Goal: Task Accomplishment & Management: Manage account settings

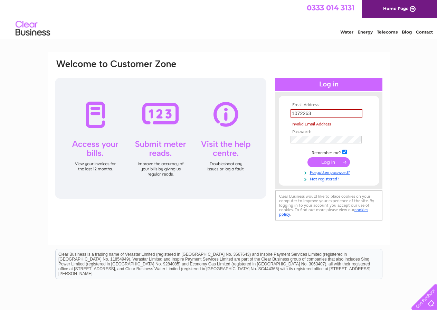
click at [326, 153] on tbody "Email Address: 1072263 Invalid Email Address Password: Remember me?" at bounding box center [329, 142] width 80 height 79
click at [329, 160] on input "submit" at bounding box center [329, 162] width 43 height 10
drag, startPoint x: 321, startPoint y: 112, endPoint x: 263, endPoint y: 111, distance: 58.1
click at [263, 111] on div "Email Address: 1072263 Invalid Email Address Password:" at bounding box center [218, 141] width 329 height 164
type input "pawlettss@hotmail.co.uk"
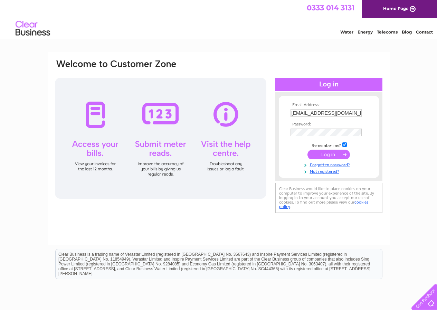
click at [326, 154] on input "submit" at bounding box center [329, 155] width 43 height 10
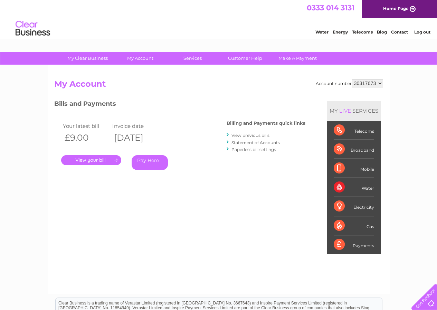
click at [340, 131] on div "Telecoms" at bounding box center [354, 130] width 40 height 19
click at [363, 129] on div "Telecoms" at bounding box center [354, 130] width 40 height 19
click at [359, 131] on div "Telecoms" at bounding box center [354, 130] width 40 height 19
click at [337, 129] on div "Telecoms" at bounding box center [354, 130] width 40 height 19
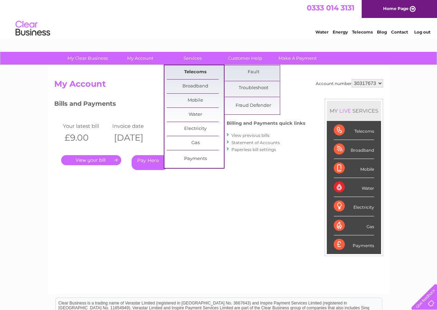
click at [196, 71] on link "Telecoms" at bounding box center [195, 72] width 57 height 14
click at [252, 74] on link "Fault" at bounding box center [253, 72] width 57 height 14
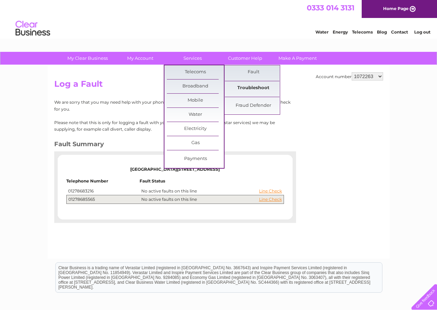
click at [254, 88] on link "Troubleshoot" at bounding box center [253, 88] width 57 height 14
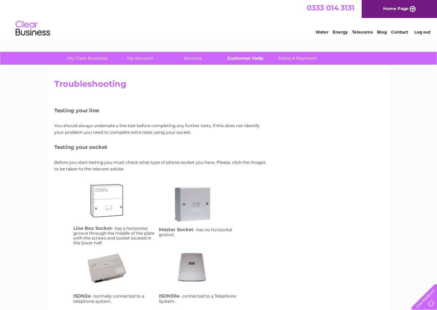
click at [253, 57] on link "Customer Help" at bounding box center [245, 58] width 57 height 13
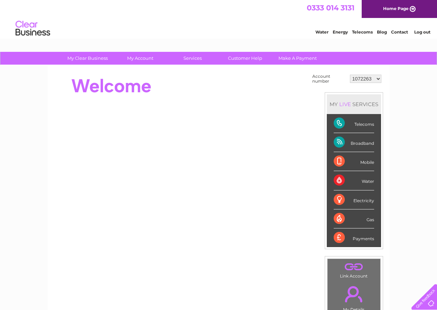
scroll to position [104, 0]
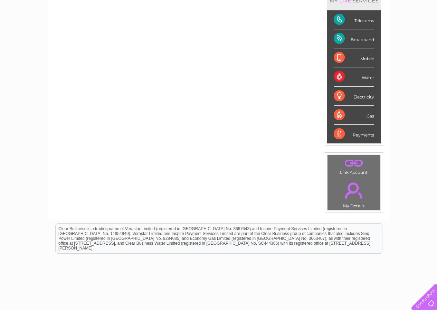
click at [354, 167] on link "." at bounding box center [353, 163] width 49 height 12
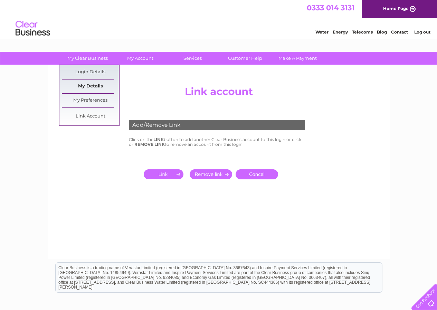
click at [89, 85] on link "My Details" at bounding box center [90, 87] width 57 height 14
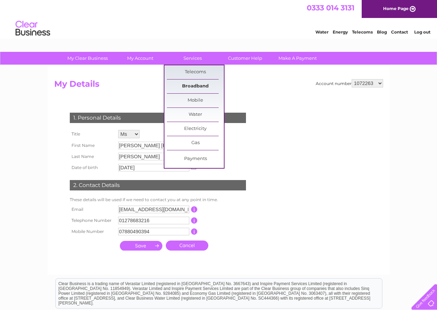
click at [196, 86] on link "Broadband" at bounding box center [195, 87] width 57 height 14
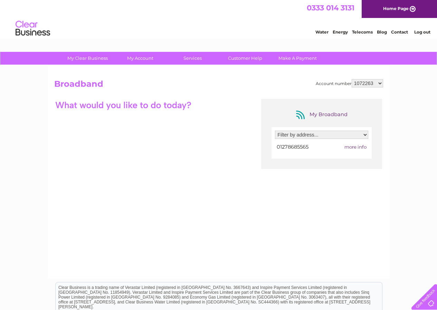
click at [420, 33] on link "Log out" at bounding box center [423, 31] width 16 height 5
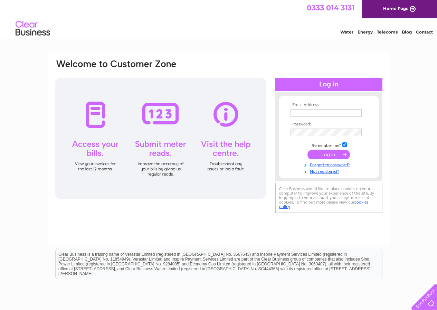
click at [310, 114] on input "text" at bounding box center [326, 113] width 71 height 8
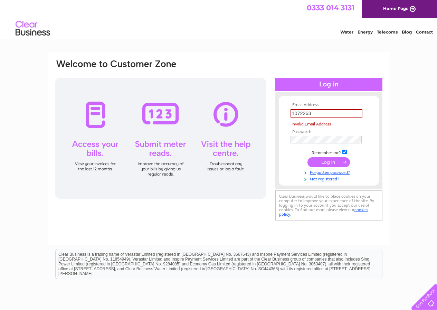
click at [322, 163] on input "submit" at bounding box center [329, 162] width 43 height 10
drag, startPoint x: 319, startPoint y: 111, endPoint x: 262, endPoint y: 133, distance: 61.2
click at [262, 133] on div "Email Address: 1072263 Invalid Email Address Password:" at bounding box center [218, 141] width 329 height 164
type input "pawlettss@hotmail.co.uk"
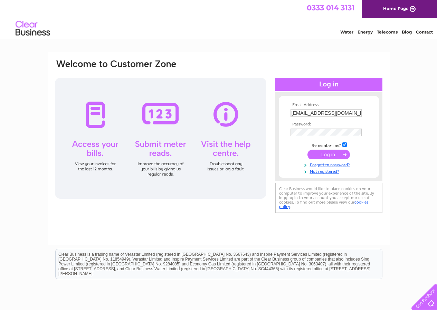
click at [337, 152] on input "submit" at bounding box center [329, 155] width 43 height 10
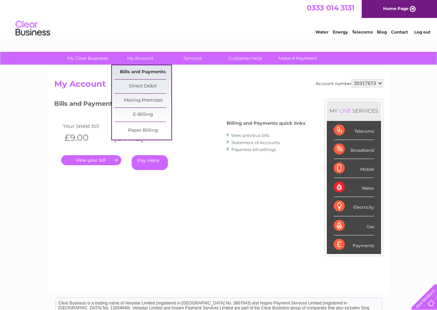
click at [142, 68] on link "Bills and Payments" at bounding box center [142, 72] width 57 height 14
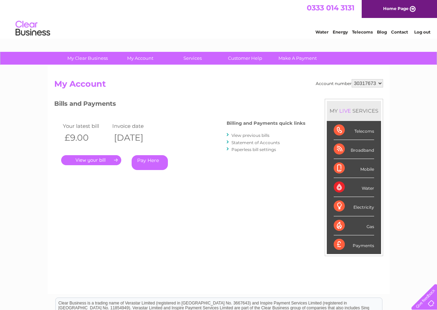
click at [246, 137] on link "View previous bills" at bounding box center [251, 135] width 38 height 5
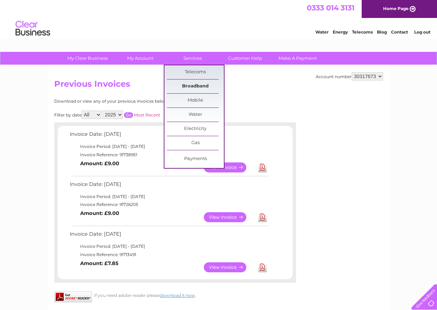
click at [192, 86] on link "Broadband" at bounding box center [195, 87] width 57 height 14
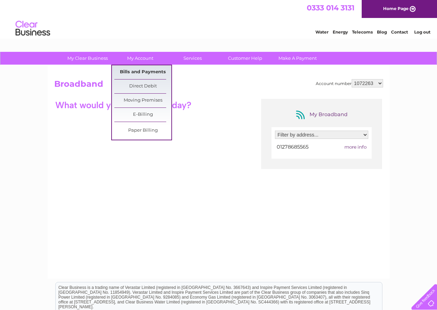
click at [148, 71] on link "Bills and Payments" at bounding box center [142, 72] width 57 height 14
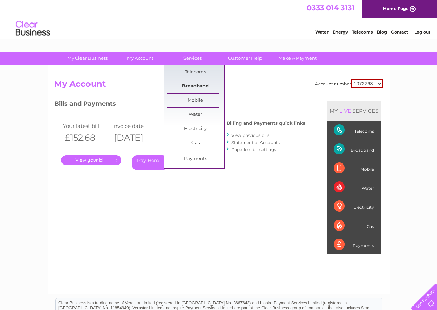
click at [190, 86] on link "Broadband" at bounding box center [195, 87] width 57 height 14
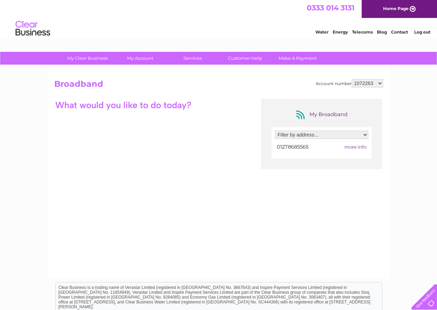
click at [306, 136] on select "Filter by address... [STREET_ADDRESS]" at bounding box center [321, 135] width 93 height 8
click at [249, 104] on div at bounding box center [152, 105] width 197 height 12
click at [357, 148] on span "more info" at bounding box center [356, 147] width 22 height 6
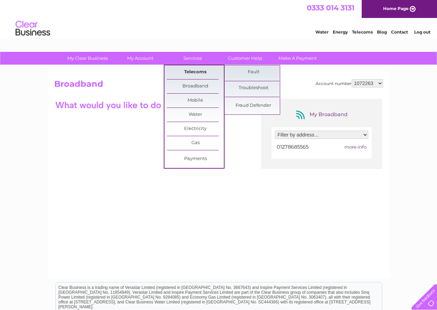
click at [185, 72] on link "Telecoms" at bounding box center [195, 72] width 57 height 14
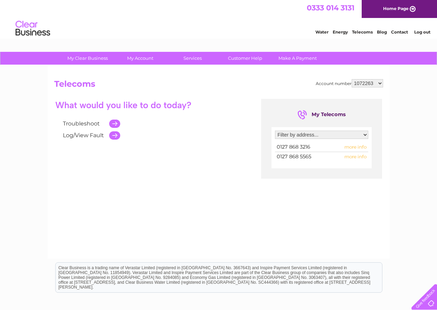
click at [347, 148] on span "more info" at bounding box center [356, 147] width 22 height 6
click at [353, 147] on span "more info" at bounding box center [356, 147] width 22 height 6
click at [353, 148] on span "more info" at bounding box center [356, 147] width 22 height 6
click at [317, 148] on td "0127 868 3216" at bounding box center [303, 146] width 56 height 9
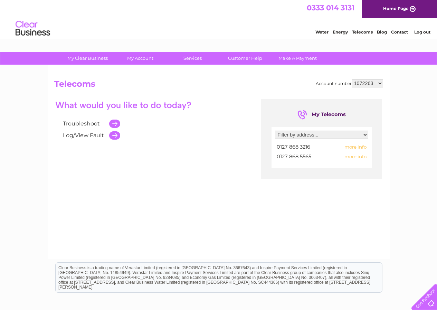
click at [317, 148] on td "0127 868 3216" at bounding box center [303, 146] width 56 height 9
click at [318, 148] on td "0127 868 3216" at bounding box center [303, 146] width 56 height 9
click at [354, 147] on span "more info" at bounding box center [356, 147] width 22 height 6
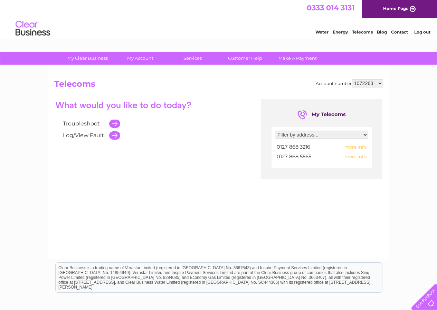
click at [354, 147] on span "more info" at bounding box center [356, 147] width 22 height 6
click at [333, 137] on select "Filter by address... Pawlett Service Station, Bristol Road, Pawlett, Bridgwater…" at bounding box center [321, 135] width 93 height 8
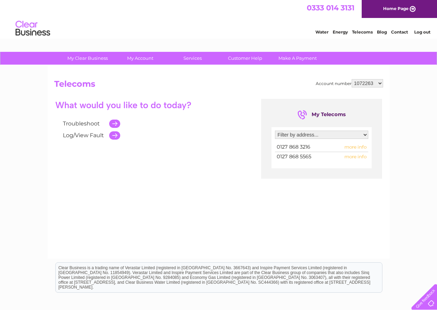
select select "2134848"
click at [275, 131] on select "Filter by address... Pawlett Service Station, Bristol Road, Pawlett, Bridgwater…" at bounding box center [321, 135] width 93 height 8
click at [357, 148] on div at bounding box center [321, 151] width 93 height 19
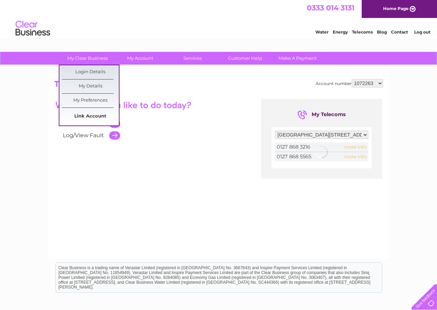
click at [99, 115] on link "Link Account" at bounding box center [90, 117] width 57 height 14
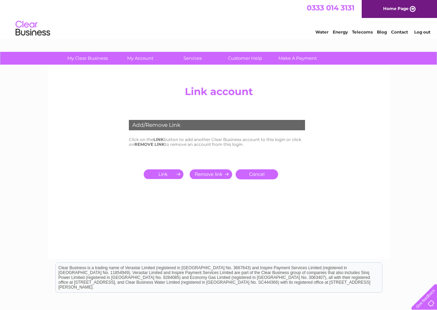
click at [176, 174] on input "submit" at bounding box center [165, 174] width 43 height 10
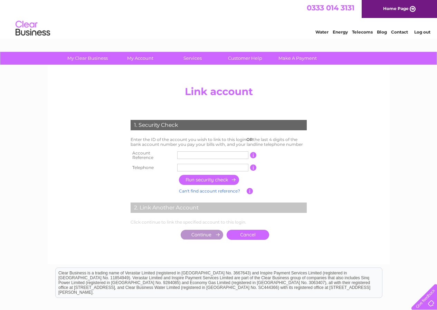
click at [181, 155] on input "text" at bounding box center [212, 155] width 71 height 8
type input "1072263"
click at [208, 169] on input "text" at bounding box center [212, 168] width 71 height 8
type input "01278683216"
click at [212, 177] on input "button" at bounding box center [209, 180] width 61 height 10
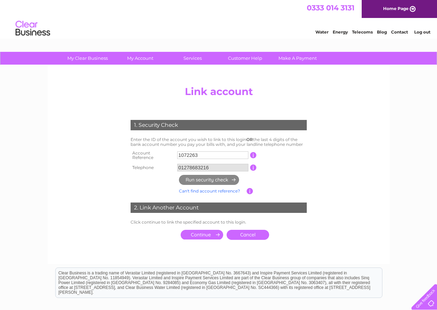
click at [208, 235] on input "submit" at bounding box center [202, 235] width 43 height 10
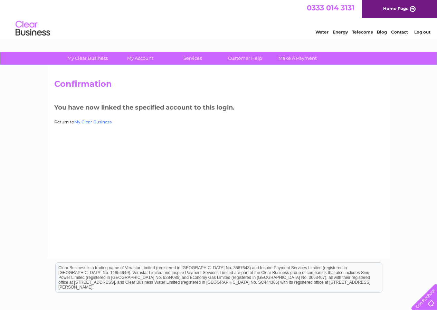
click at [97, 122] on link "My Clear Business" at bounding box center [92, 121] width 37 height 5
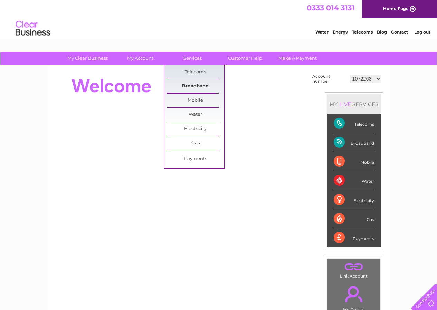
click at [191, 88] on link "Broadband" at bounding box center [195, 87] width 57 height 14
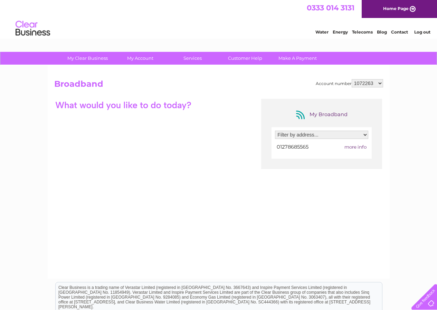
click at [298, 135] on select "Filter by address... [STREET_ADDRESS]" at bounding box center [321, 135] width 93 height 8
click at [297, 134] on select "Filter by address... [STREET_ADDRESS]" at bounding box center [321, 135] width 93 height 8
select select "2134848"
click at [275, 131] on select "Filter by address... [STREET_ADDRESS]" at bounding box center [321, 135] width 93 height 8
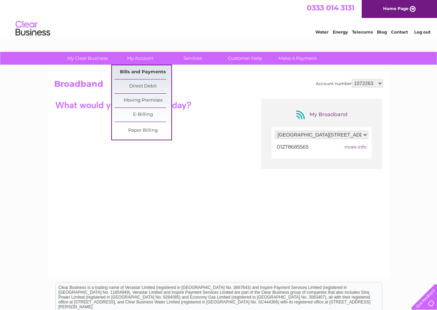
click at [131, 71] on link "Bills and Payments" at bounding box center [142, 72] width 57 height 14
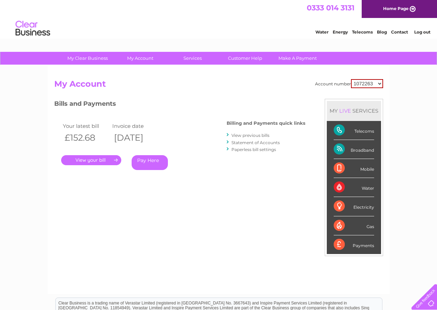
click at [96, 161] on link "." at bounding box center [91, 160] width 60 height 10
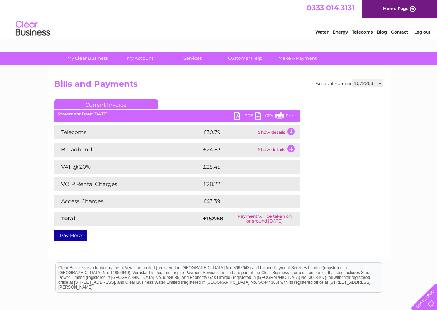
click at [290, 134] on td "Show details" at bounding box center [278, 132] width 43 height 14
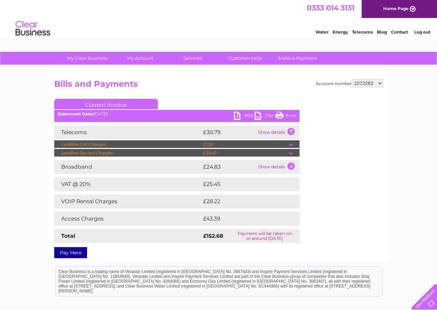
click at [289, 166] on td "Show details" at bounding box center [278, 167] width 43 height 14
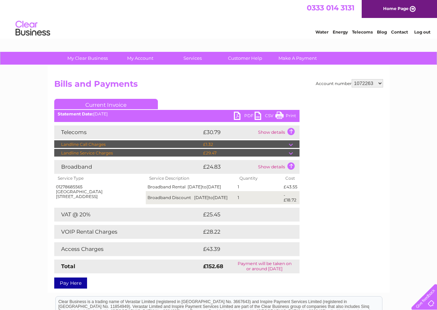
click at [222, 239] on td "£28.22" at bounding box center [244, 232] width 84 height 14
click at [281, 114] on link "Print" at bounding box center [286, 117] width 21 height 10
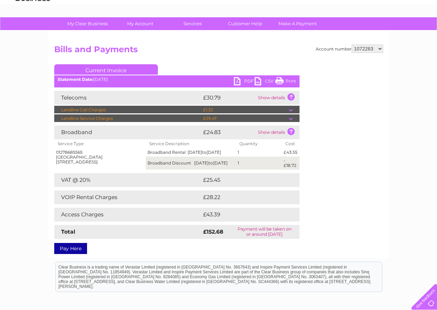
click at [248, 79] on link "PDF" at bounding box center [244, 82] width 21 height 10
